Goal: Find specific page/section: Find specific page/section

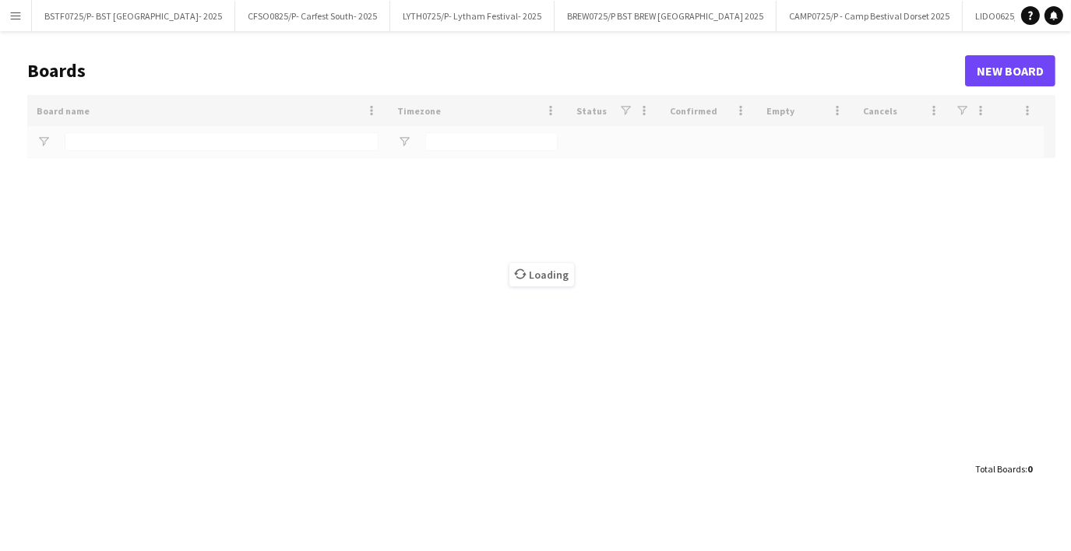
type input "***"
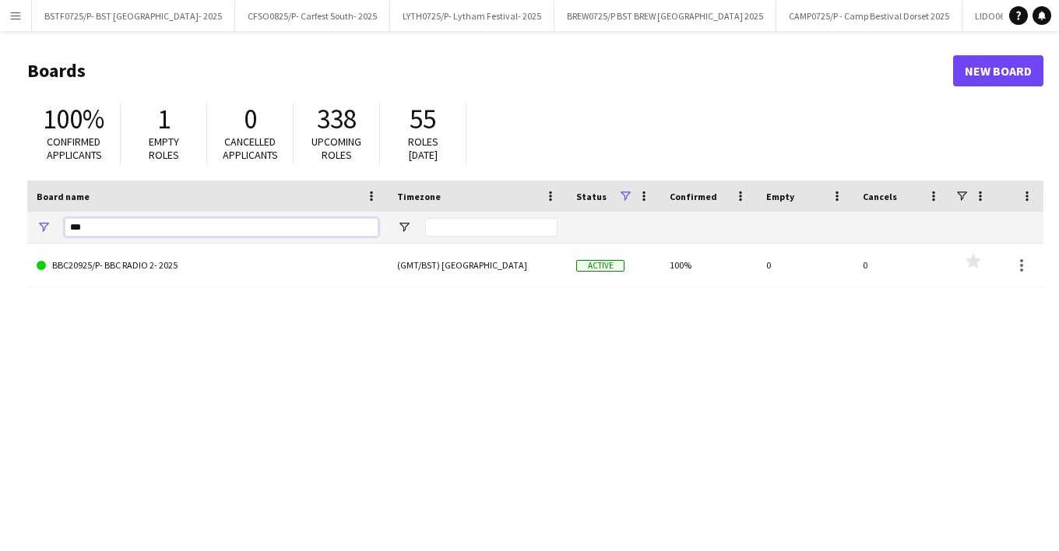
drag, startPoint x: 108, startPoint y: 221, endPoint x: 44, endPoint y: 214, distance: 65.0
click at [44, 214] on div "***" at bounding box center [207, 227] width 361 height 31
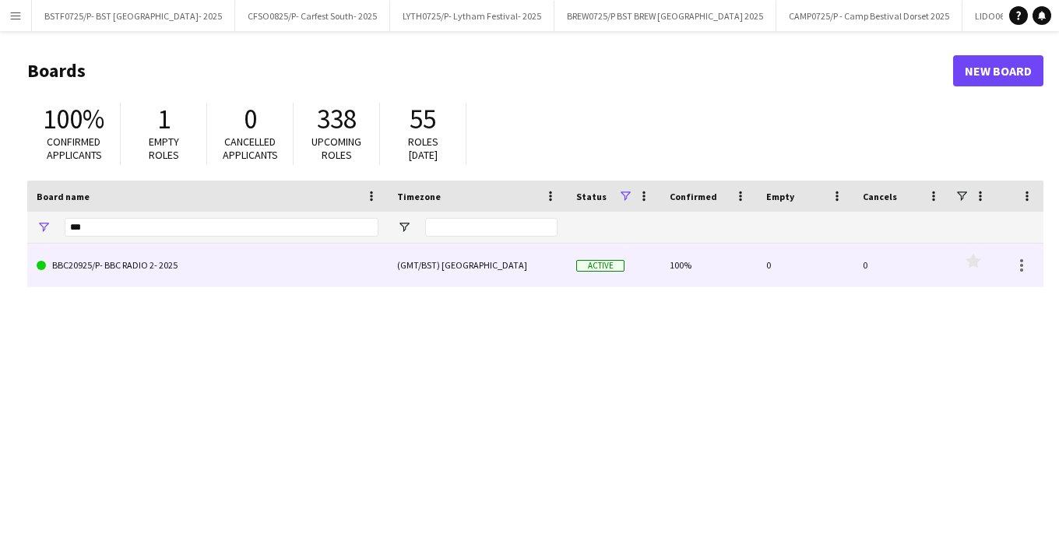
click at [89, 277] on link "BBC20925/P- BBC RADIO 2- 2025" at bounding box center [208, 266] width 342 height 44
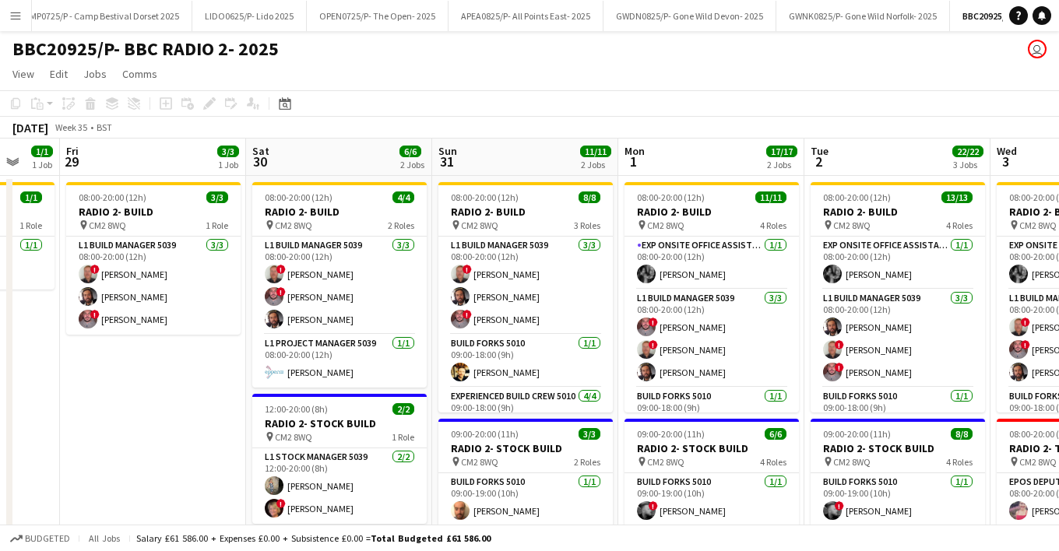
scroll to position [0, 587]
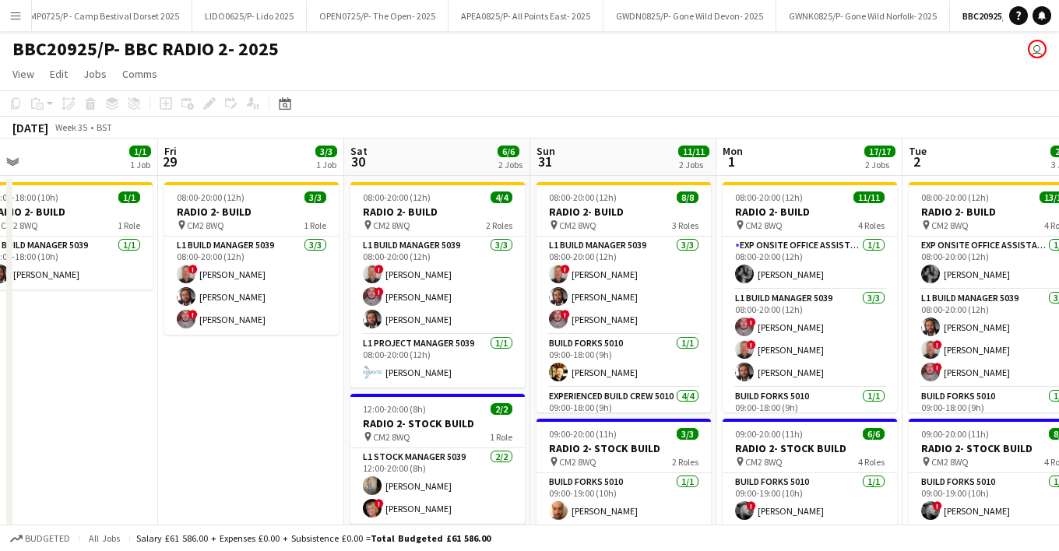
drag, startPoint x: 701, startPoint y: 472, endPoint x: 115, endPoint y: 374, distance: 594.7
click at [115, 374] on app-calendar-viewport "Mon 25 Tue 26 Wed 27 Thu 28 1/1 1 Job Fri 29 3/3 1 Job Sat 30 6/6 2 Jobs Sun 31…" at bounding box center [529, 520] width 1059 height 763
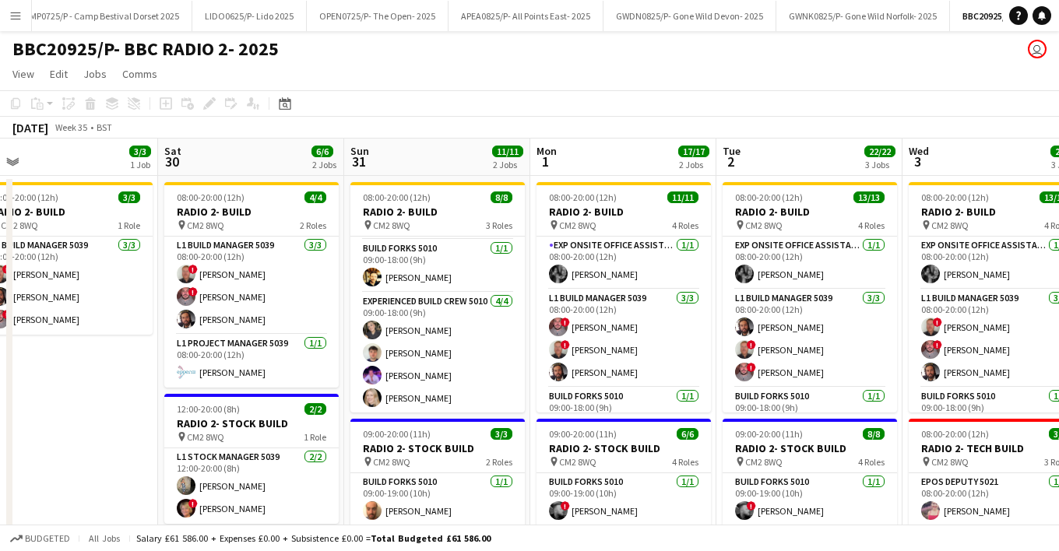
scroll to position [0, 518]
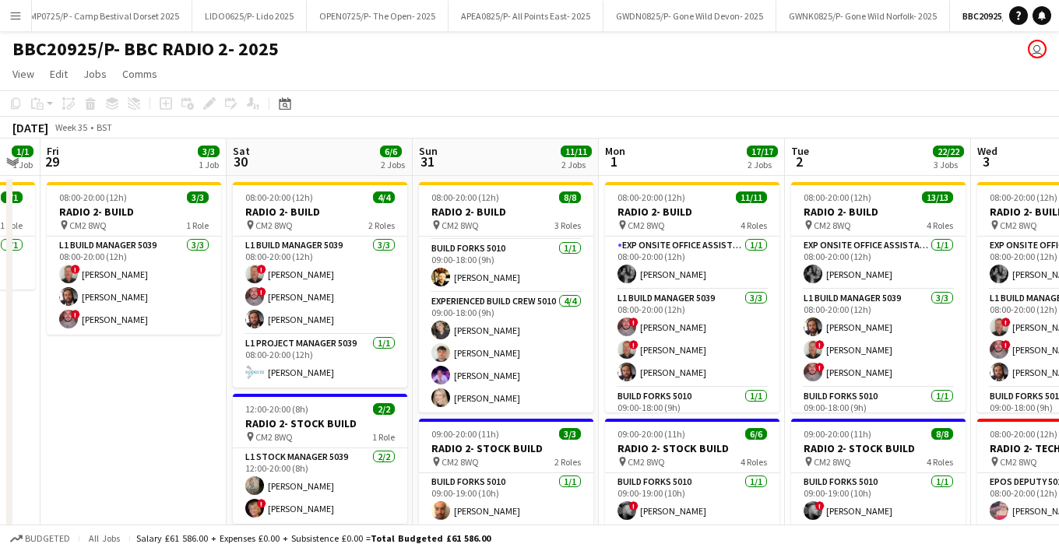
drag, startPoint x: 789, startPoint y: 159, endPoint x: 99, endPoint y: 58, distance: 697.5
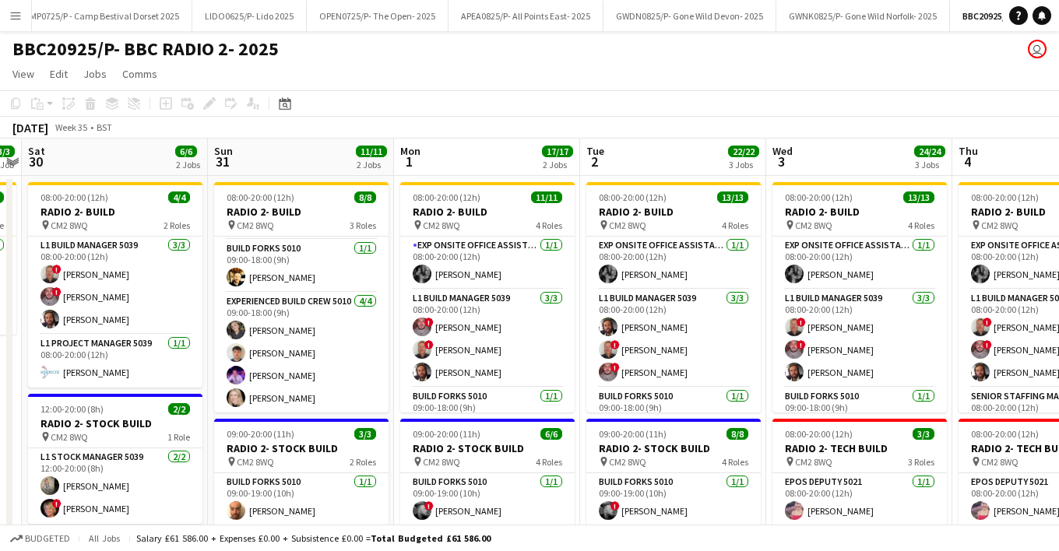
scroll to position [0, 538]
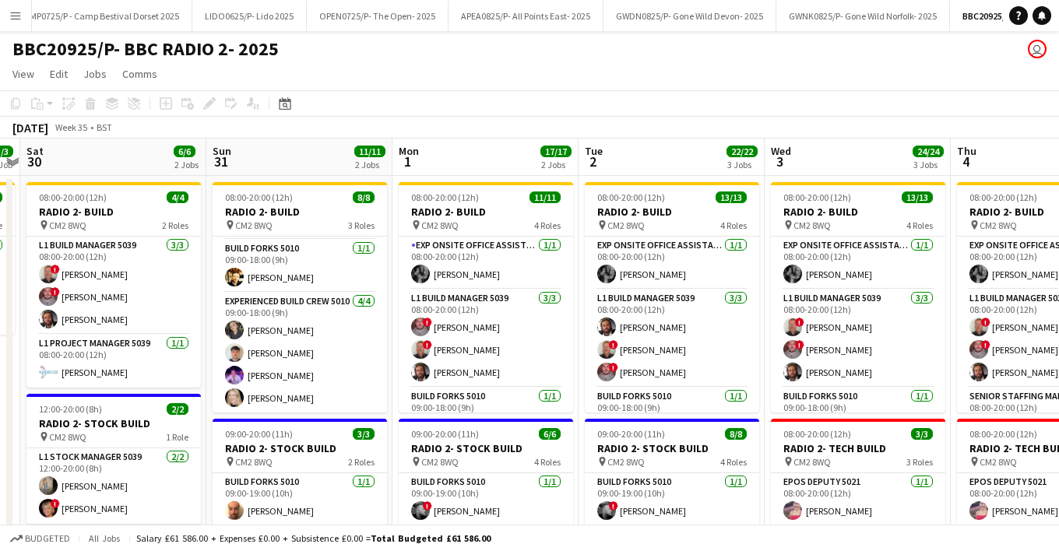
drag, startPoint x: 470, startPoint y: 164, endPoint x: 280, endPoint y: 165, distance: 190.1
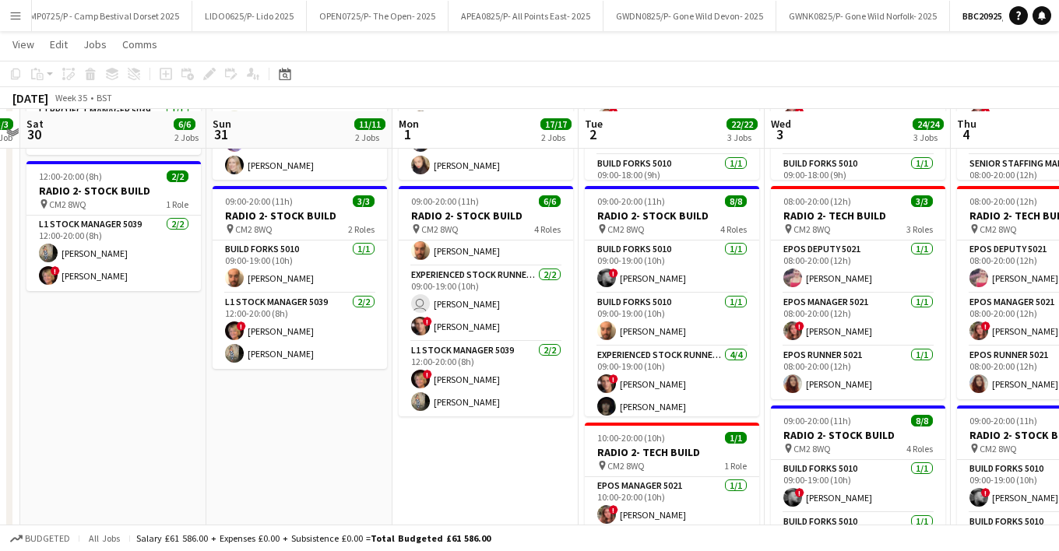
scroll to position [234, 0]
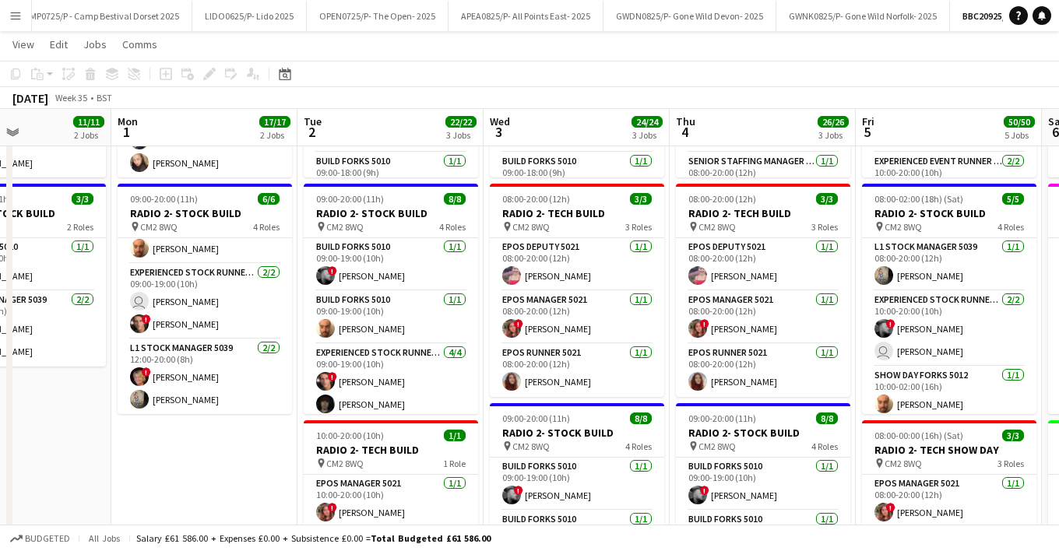
drag, startPoint x: 506, startPoint y: 485, endPoint x: 224, endPoint y: 468, distance: 282.5
click at [224, 469] on app-calendar-viewport "Thu 28 1/1 1 Job Fri 29 3/3 1 Job Sat 30 6/6 2 Jobs Sun 31 11/11 2 Jobs Mon 1 1…" at bounding box center [529, 490] width 1059 height 1327
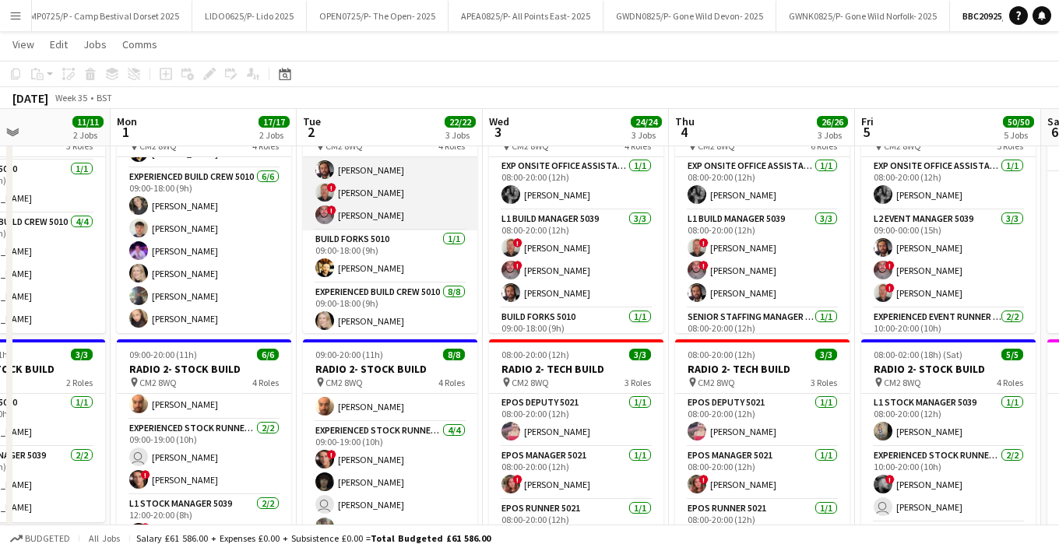
scroll to position [0, 0]
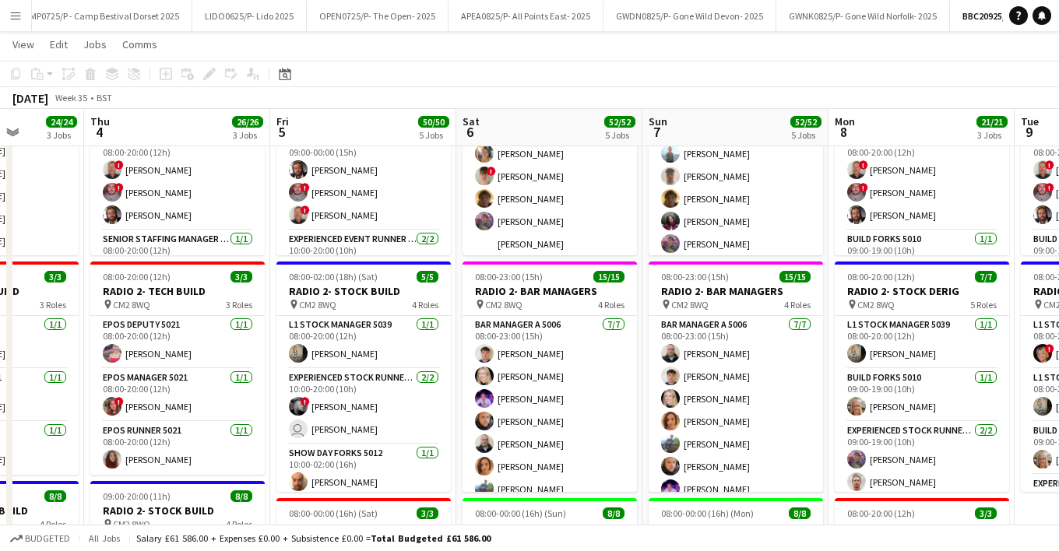
drag, startPoint x: 594, startPoint y: 125, endPoint x: 191, endPoint y: 115, distance: 402.8
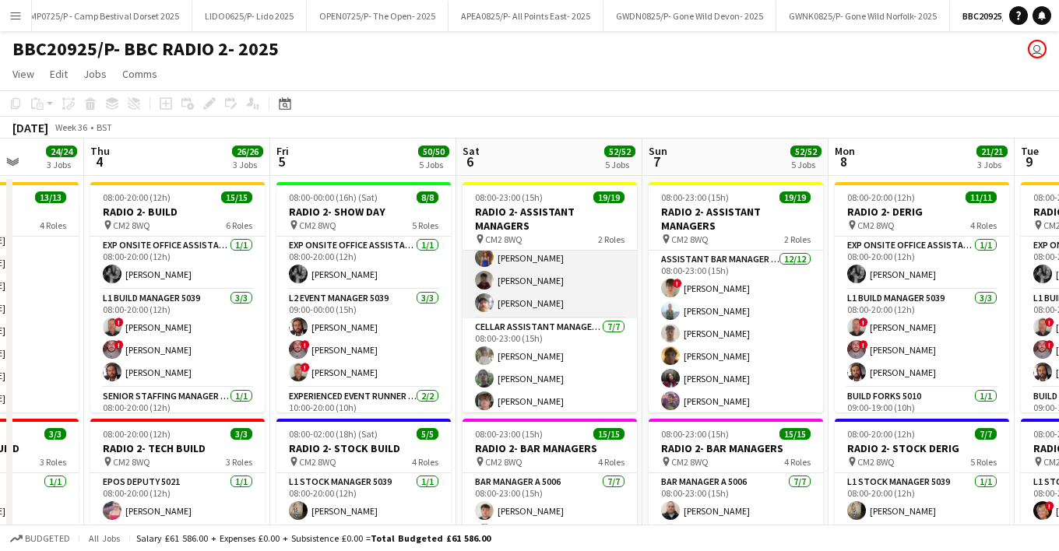
click at [520, 301] on app-card-role "Assistant Bar Manager 5006 [DATE] 08:00-23:00 (15h) [PERSON_NAME] [PERSON_NAME]…" at bounding box center [550, 167] width 174 height 301
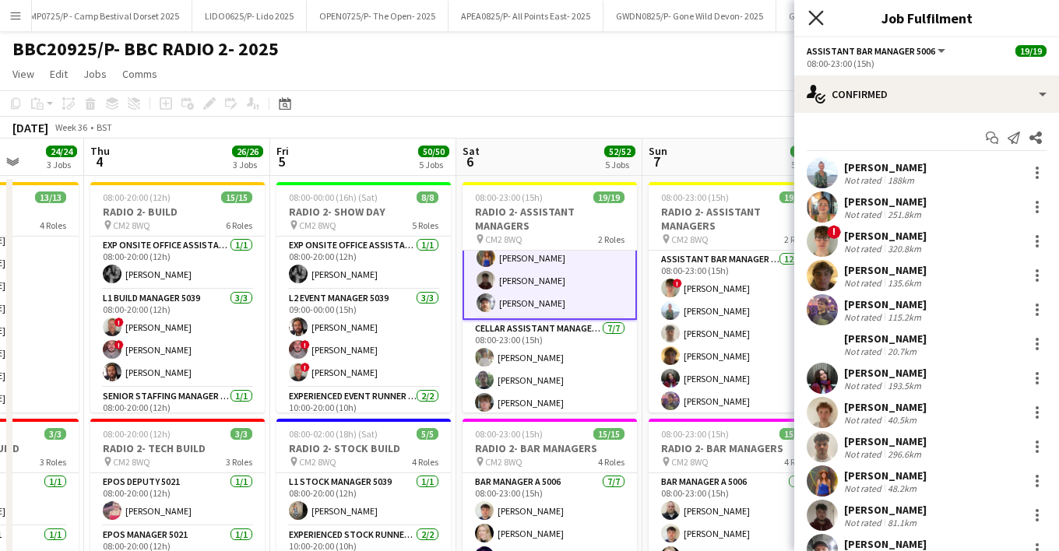
click at [812, 22] on icon at bounding box center [816, 17] width 15 height 15
